Goal: Task Accomplishment & Management: Complete application form

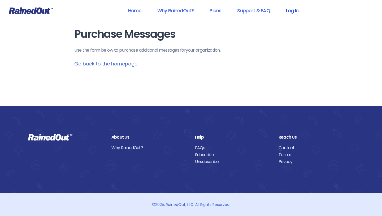
click at [293, 10] on link "Log In" at bounding box center [292, 11] width 26 height 12
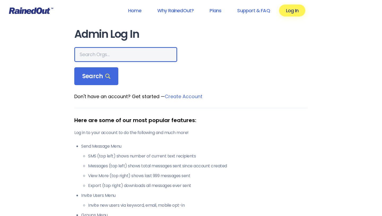
click at [88, 60] on input "text" at bounding box center [125, 54] width 103 height 15
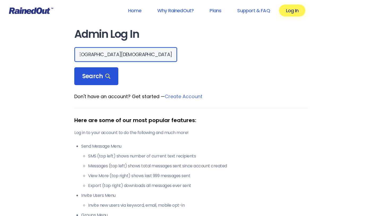
type input "[GEOGRAPHIC_DATA][DEMOGRAPHIC_DATA]"
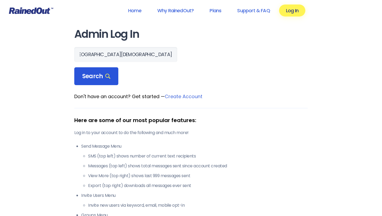
click at [89, 76] on span "Search" at bounding box center [96, 75] width 28 height 7
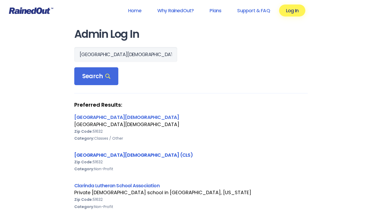
click at [113, 154] on link "[GEOGRAPHIC_DATA][DEMOGRAPHIC_DATA] (CLS)" at bounding box center [133, 154] width 119 height 7
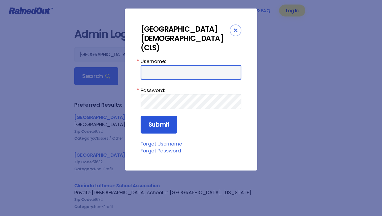
type input "LavetaC"
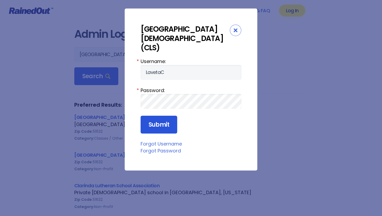
click at [164, 118] on input "Submit" at bounding box center [159, 125] width 37 height 18
